Goal: Information Seeking & Learning: Learn about a topic

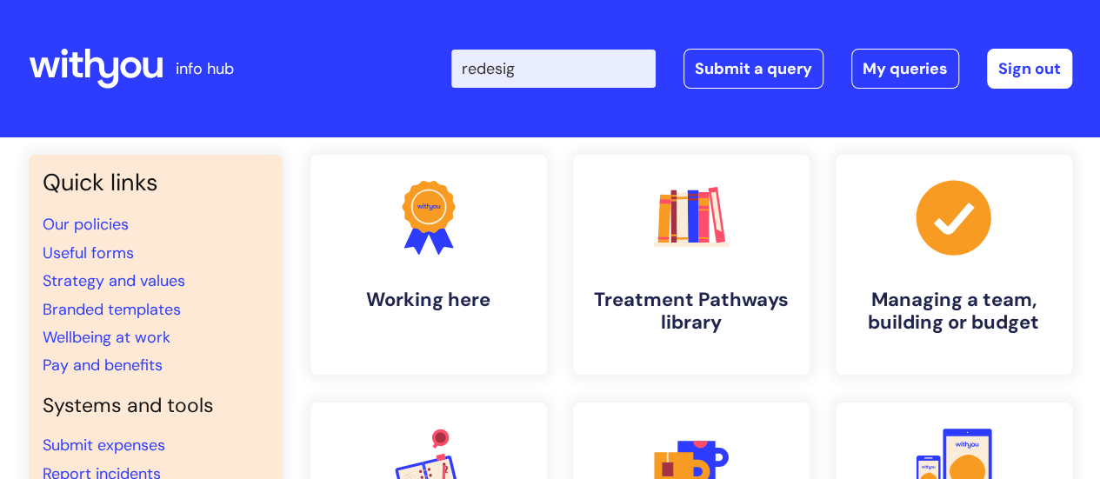
type input "redesign"
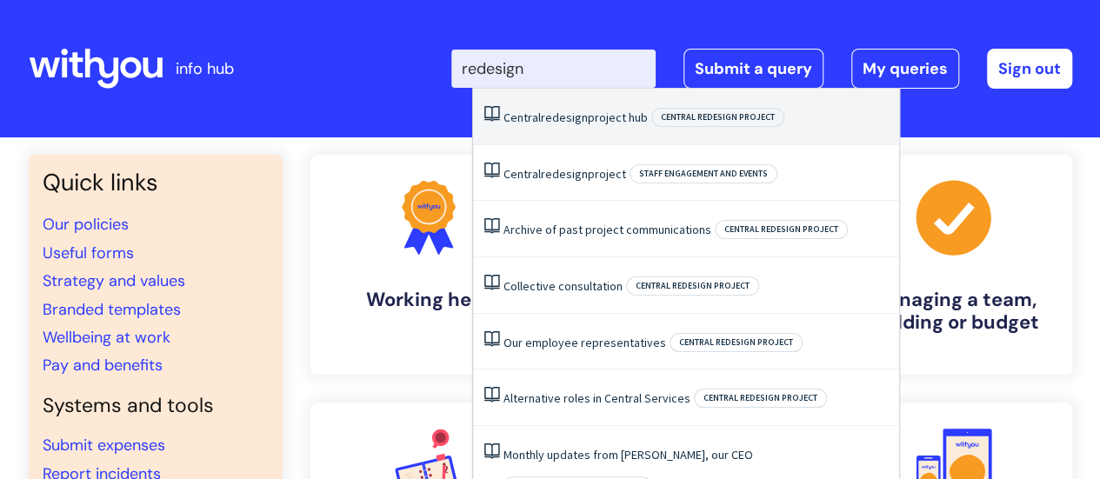
click at [536, 115] on link "Central redesign project hub" at bounding box center [576, 118] width 144 height 16
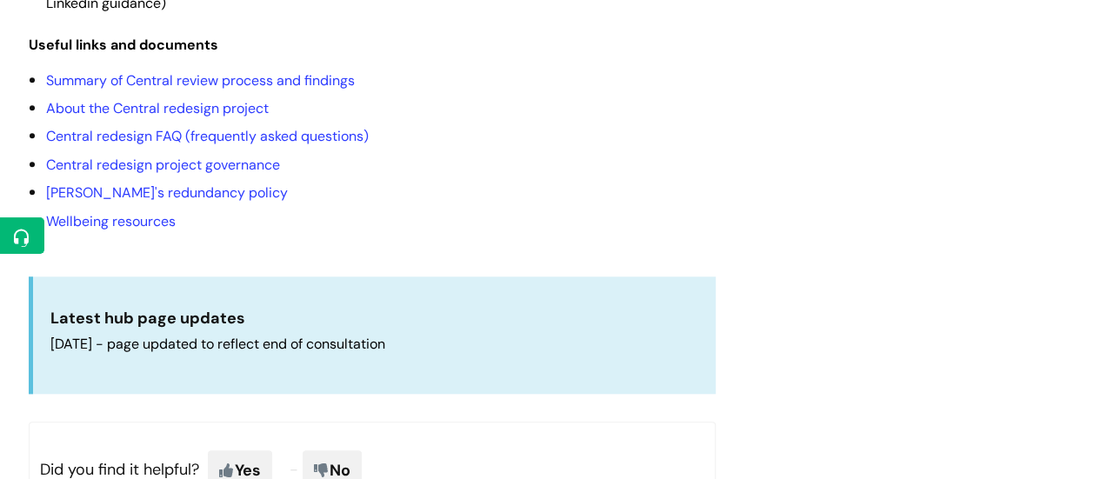
scroll to position [710, 0]
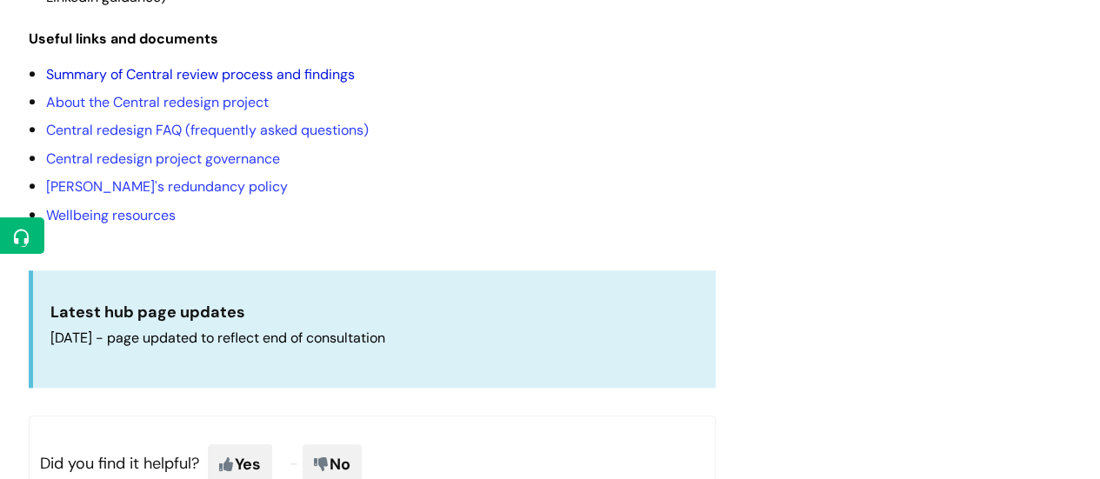
click at [308, 84] on link "Summary of Central review process and findings" at bounding box center [200, 74] width 309 height 18
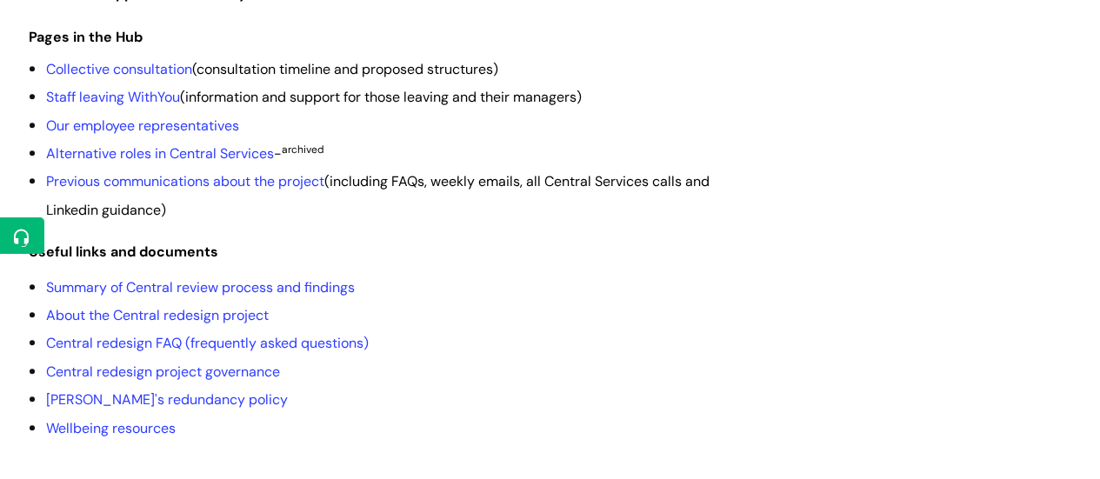
scroll to position [496, 0]
click at [142, 79] on link "Collective consultation" at bounding box center [119, 70] width 146 height 18
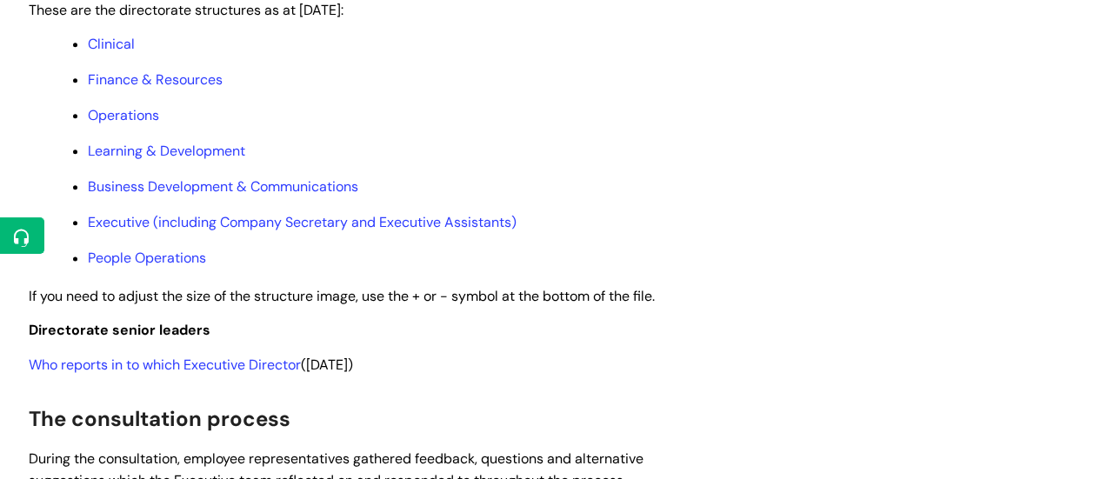
scroll to position [991, 0]
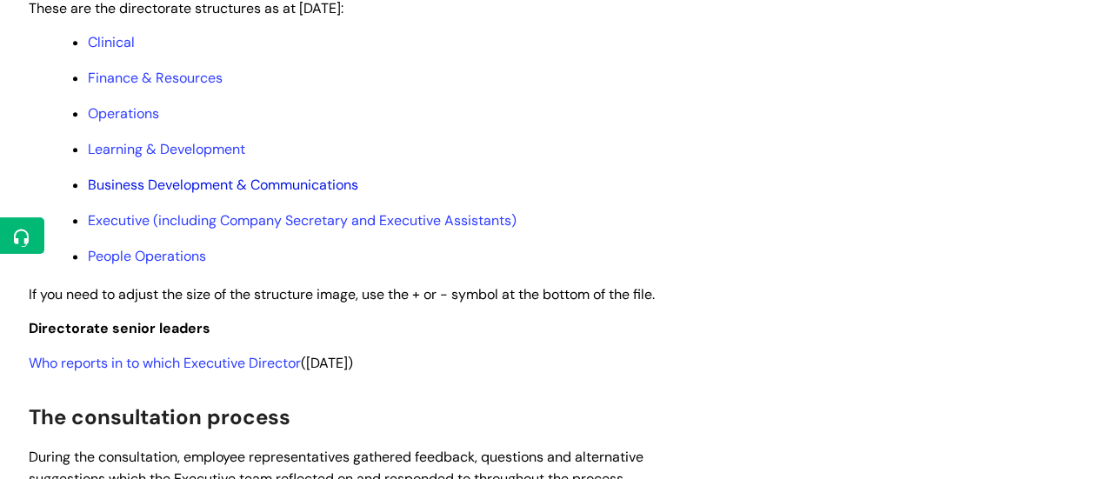
click at [167, 194] on link "Business Development & Communications" at bounding box center [223, 185] width 271 height 18
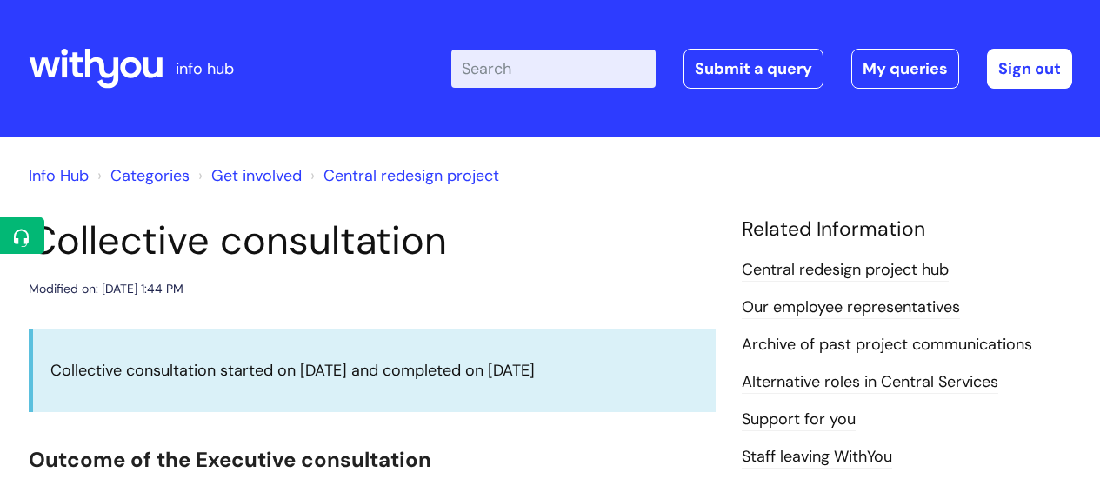
scroll to position [991, 0]
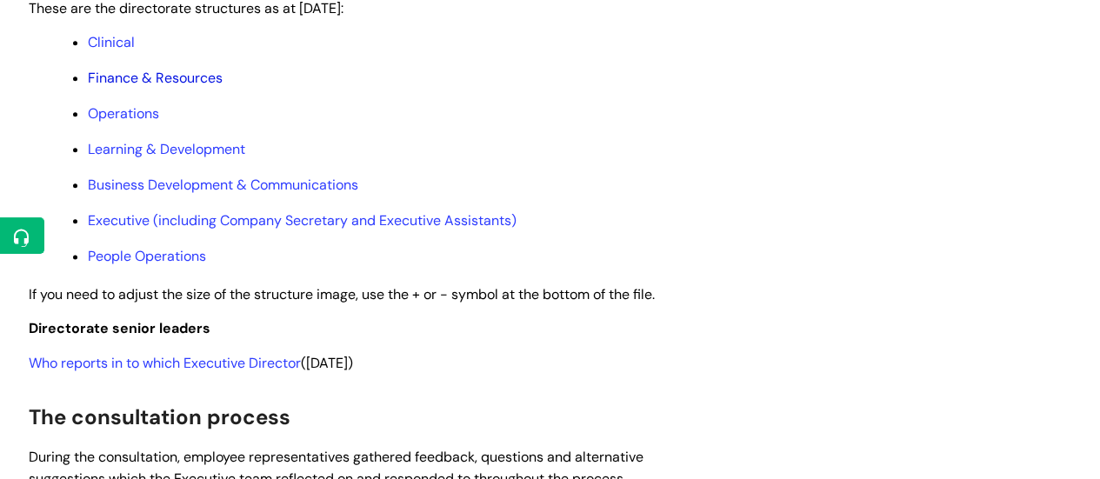
click at [138, 87] on link "Finance & Resources" at bounding box center [155, 78] width 135 height 18
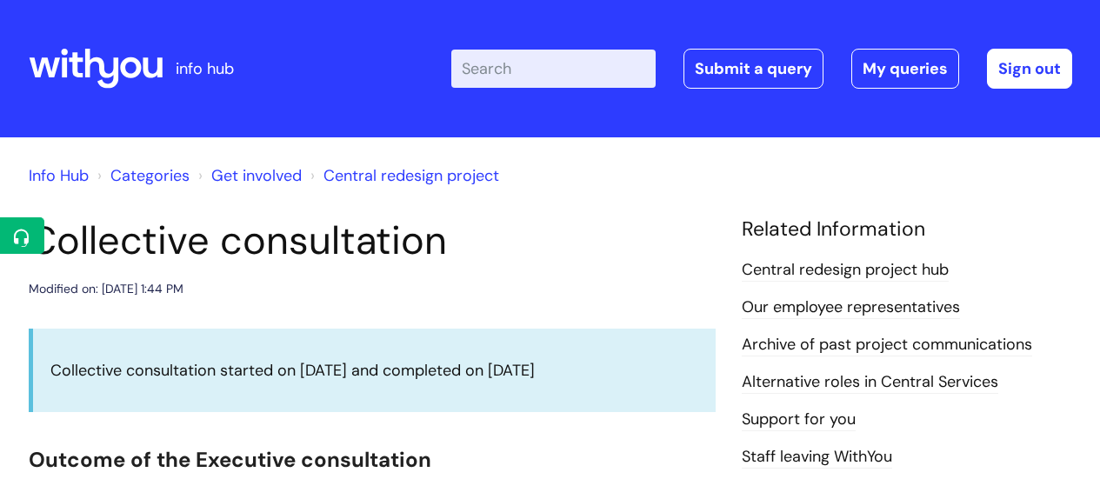
scroll to position [991, 0]
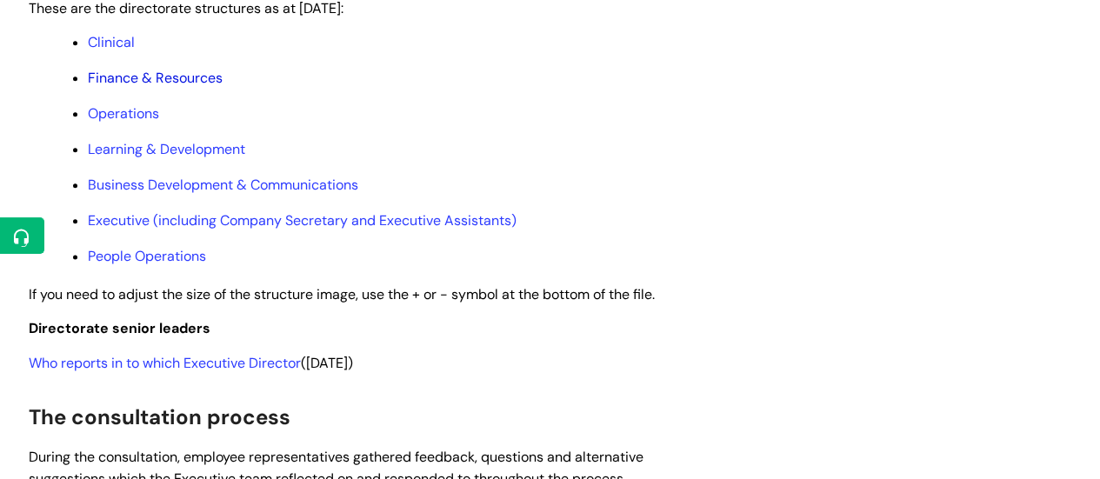
drag, startPoint x: 0, startPoint y: 0, endPoint x: 102, endPoint y: 101, distance: 143.3
click at [102, 87] on link "Finance & Resources" at bounding box center [155, 78] width 135 height 18
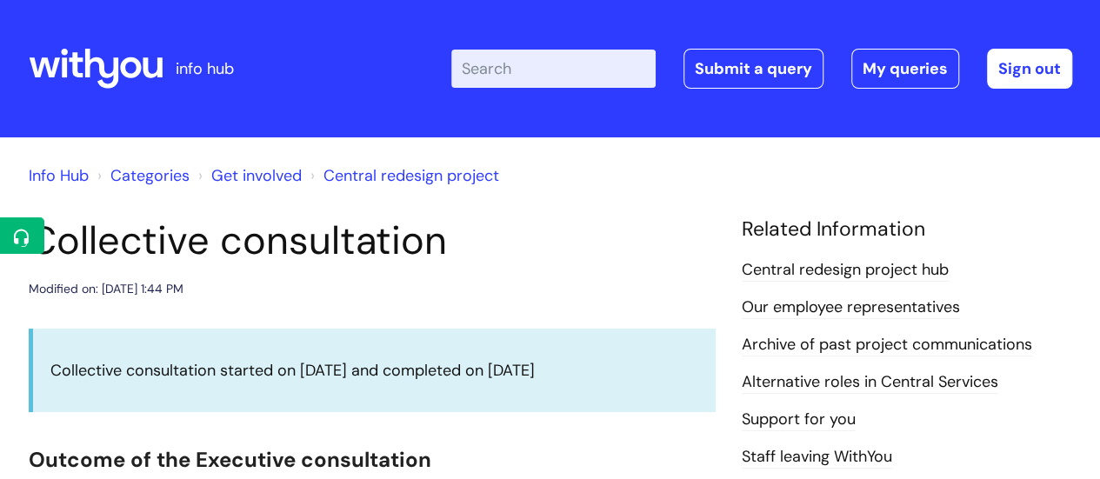
click at [72, 72] on icon at bounding box center [76, 64] width 14 height 25
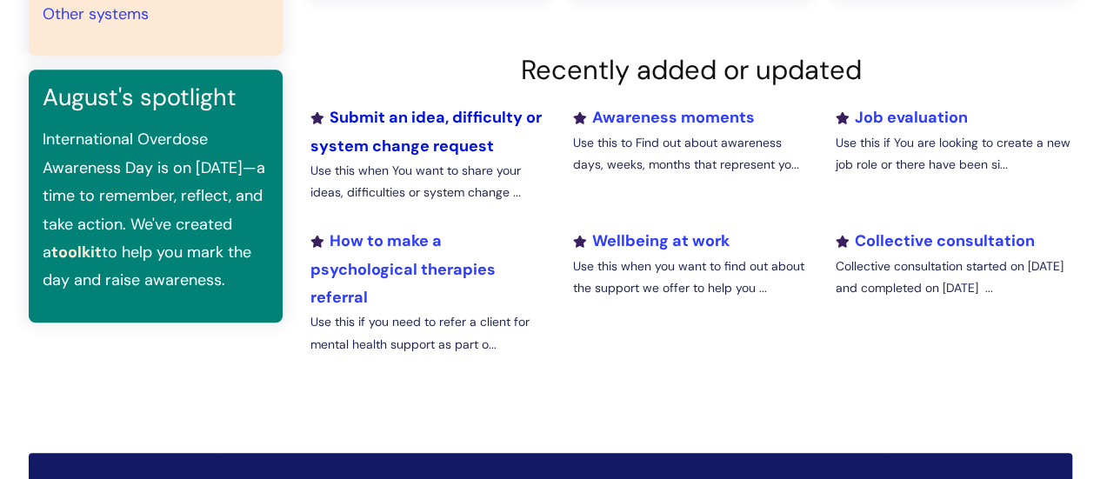
scroll to position [602, 0]
